Goal: Navigation & Orientation: Go to known website

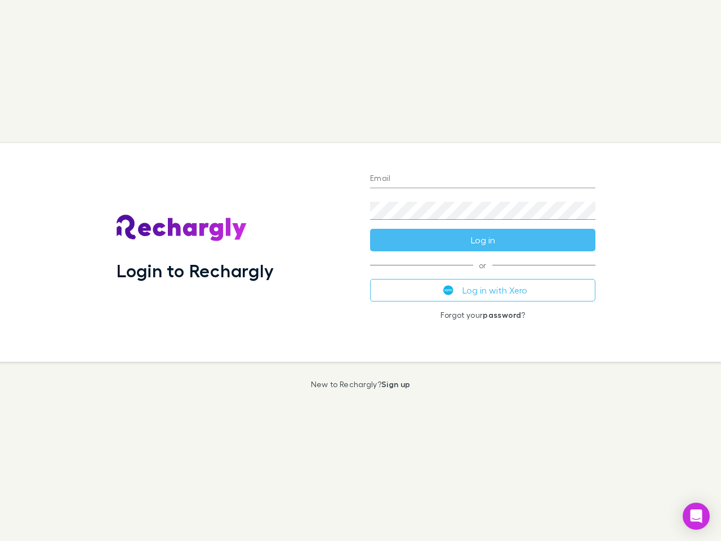
click at [361, 271] on div "Login to Rechargly" at bounding box center [235, 252] width 254 height 219
click at [483, 179] on input "Email" at bounding box center [482, 179] width 225 height 18
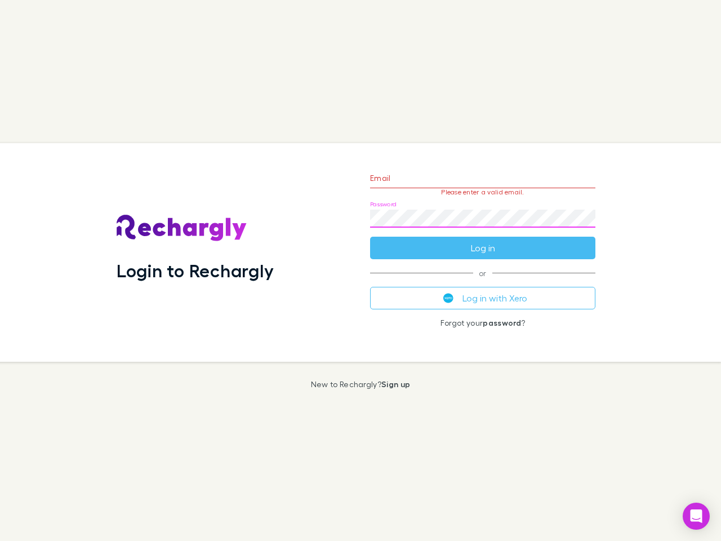
click at [483, 240] on form "Email Please enter a valid email. Password Log in" at bounding box center [482, 210] width 225 height 98
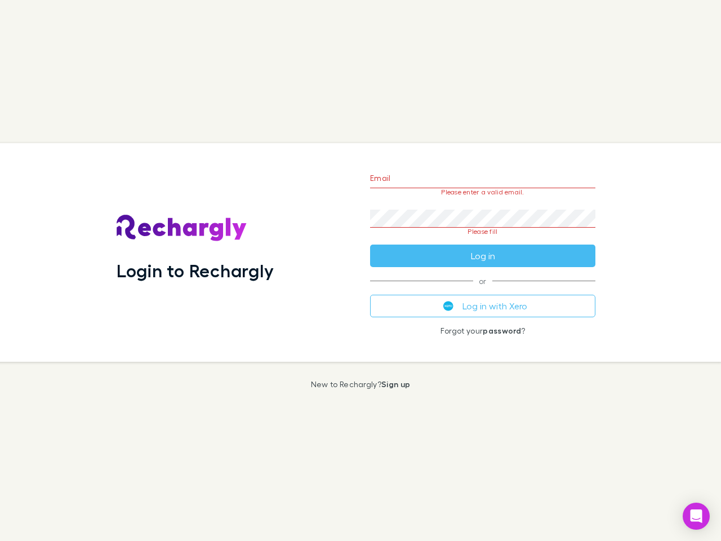
click at [483, 290] on div "Email Please enter a valid email. Password Please fill Log in or Log in with Xe…" at bounding box center [482, 252] width 243 height 219
click at [697, 516] on icon "Open Intercom Messenger" at bounding box center [697, 516] width 12 height 14
